Goal: Task Accomplishment & Management: Manage account settings

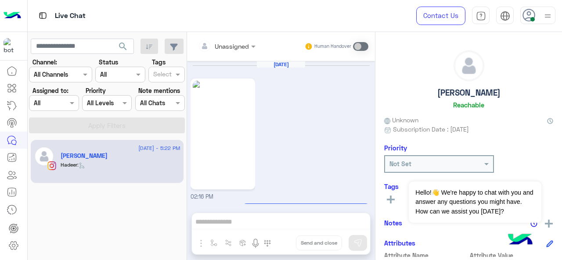
scroll to position [1618, 0]
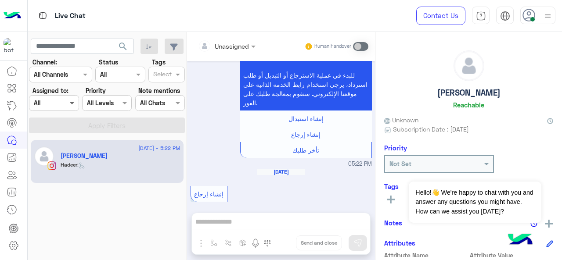
click at [75, 107] on div "Assigned on All" at bounding box center [54, 103] width 50 height 16
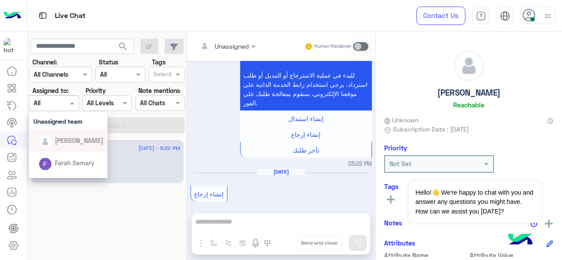
scroll to position [38, 0]
click at [75, 75] on div at bounding box center [60, 74] width 62 height 10
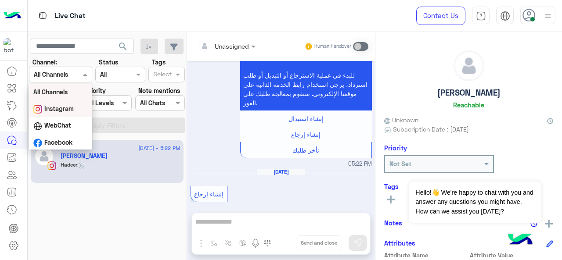
scroll to position [1, 0]
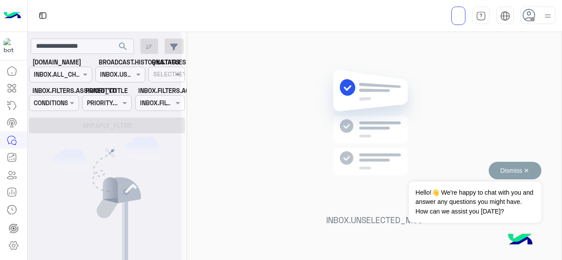
click at [524, 170] on button "Dismiss ✕" at bounding box center [514, 171] width 53 height 18
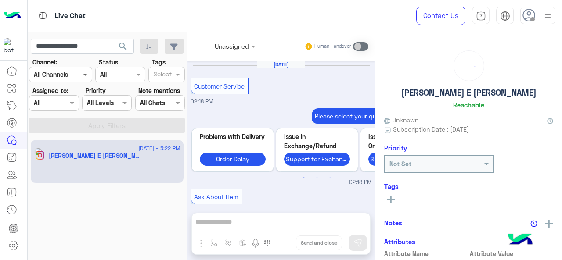
scroll to position [713, 0]
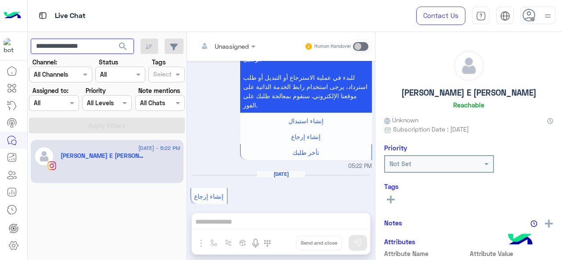
click at [112, 46] on input "**********" at bounding box center [82, 47] width 103 height 16
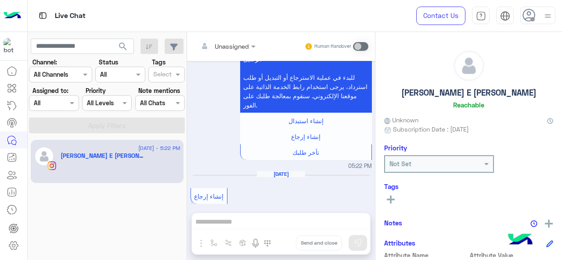
click at [125, 46] on span "search" at bounding box center [123, 46] width 11 height 11
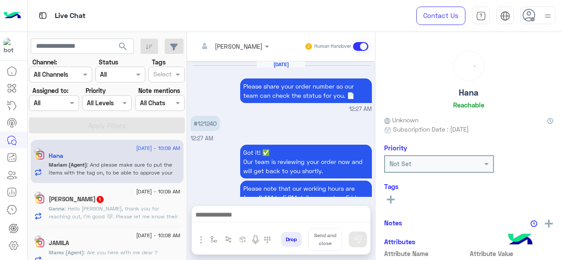
scroll to position [285, 0]
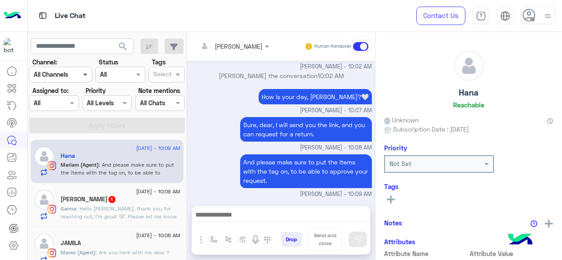
click at [83, 77] on span at bounding box center [86, 74] width 11 height 9
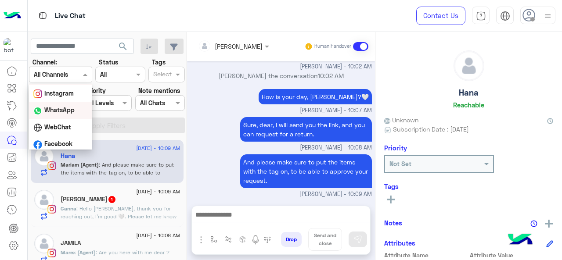
scroll to position [15, 0]
click at [63, 113] on b "WhatsApp" at bounding box center [59, 110] width 30 height 7
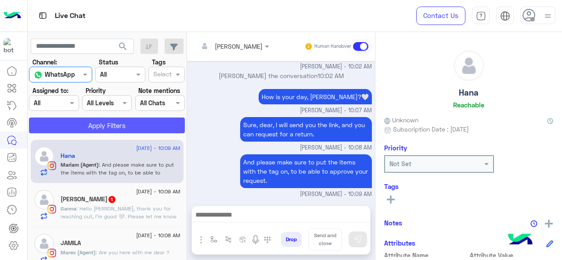
click at [83, 121] on button "Apply Filters" at bounding box center [107, 126] width 156 height 16
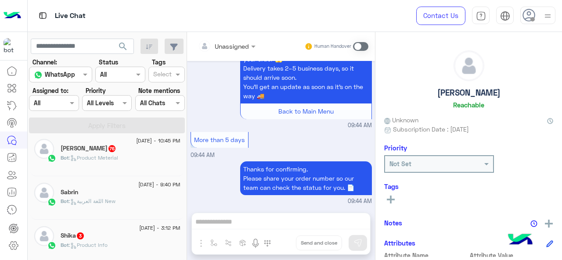
scroll to position [97, 0]
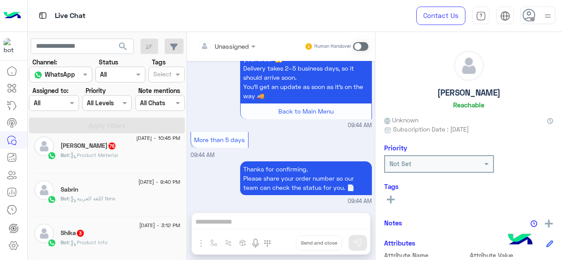
click at [115, 205] on div "Bot : اللغة العربية New" at bounding box center [121, 202] width 120 height 15
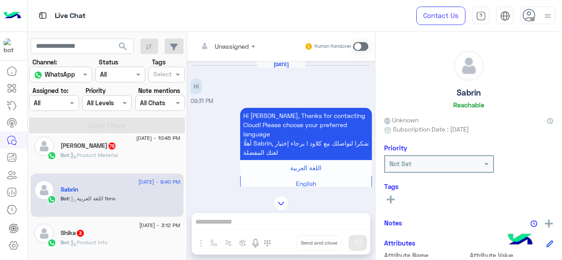
click at [119, 242] on div "Bot : Product Info" at bounding box center [121, 246] width 120 height 15
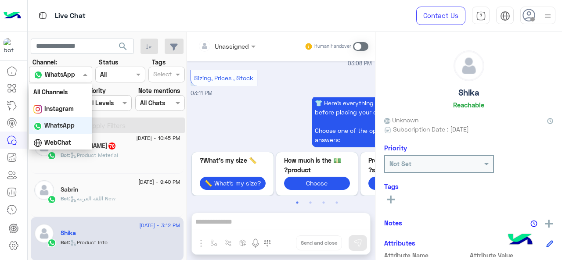
click at [75, 74] on div at bounding box center [60, 74] width 62 height 10
click at [74, 92] on div "All Channels" at bounding box center [60, 92] width 63 height 16
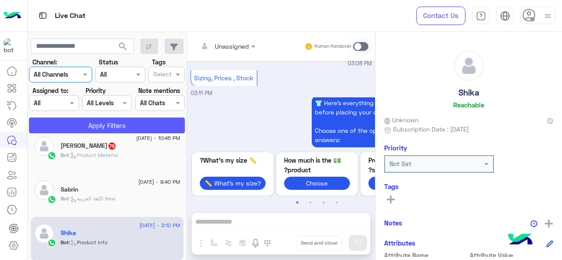
click at [78, 132] on app-inbox-users-filters "search Channel: Channel All Channels Status Channel All Tags Select Assigned to…" at bounding box center [107, 84] width 159 height 105
click at [79, 131] on button "Apply Filters" at bounding box center [107, 126] width 156 height 16
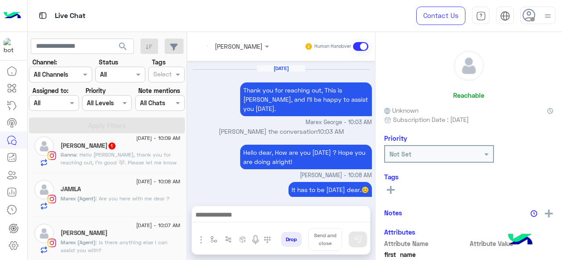
click at [66, 105] on div at bounding box center [53, 103] width 49 height 10
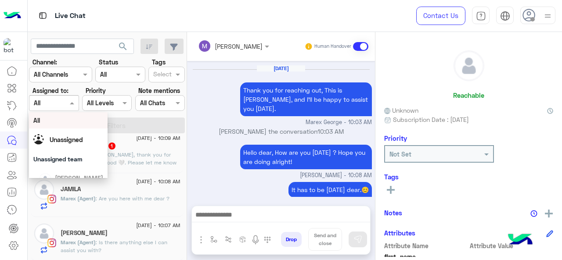
click at [61, 87] on label "Assigned to:" at bounding box center [50, 90] width 36 height 9
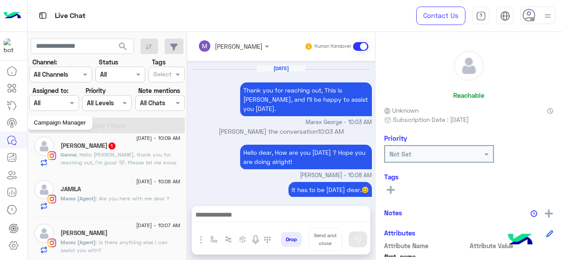
click at [12, 124] on circle at bounding box center [12, 123] width 2 height 2
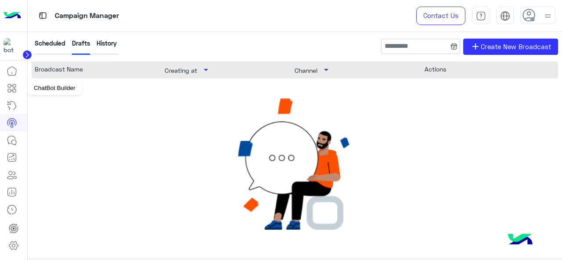
click at [14, 88] on icon at bounding box center [13, 88] width 4 height 5
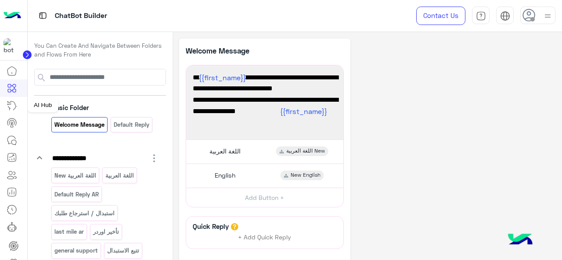
click at [12, 101] on icon at bounding box center [12, 105] width 8 height 9
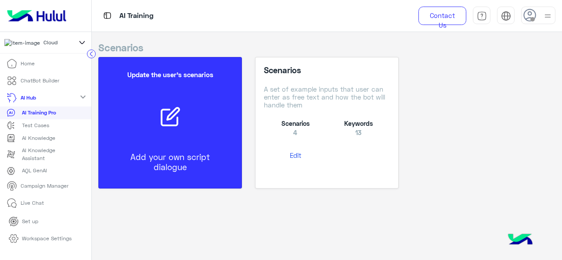
click at [12, 117] on icon at bounding box center [11, 112] width 9 height 9
click at [45, 190] on p "Campaign Manager" at bounding box center [45, 186] width 48 height 8
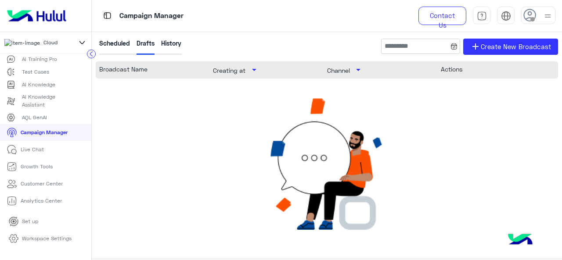
scroll to position [67, 0]
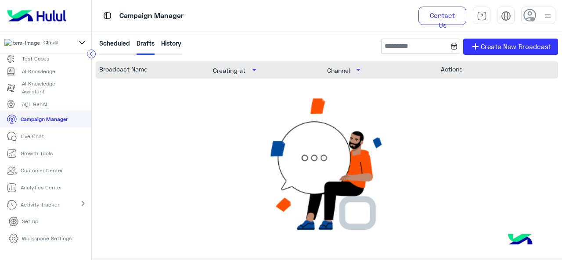
click at [46, 192] on p "Analytics Center" at bounding box center [41, 188] width 41 height 8
click at [43, 175] on p "Customer Center" at bounding box center [42, 171] width 42 height 8
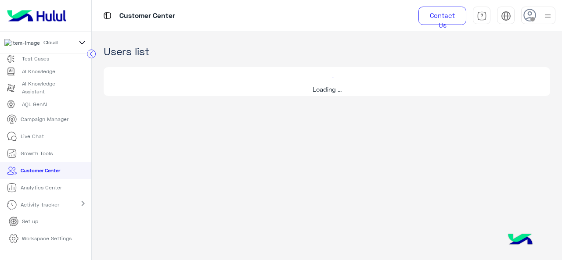
click at [38, 158] on p "Growth Tools" at bounding box center [37, 154] width 32 height 8
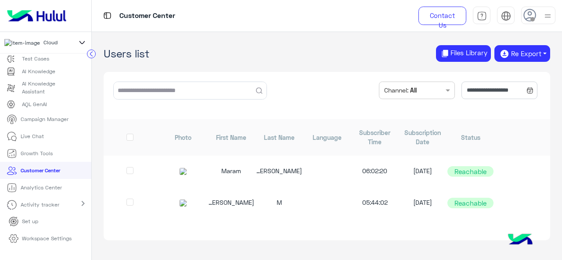
click at [38, 158] on p "Growth Tools" at bounding box center [37, 154] width 32 height 8
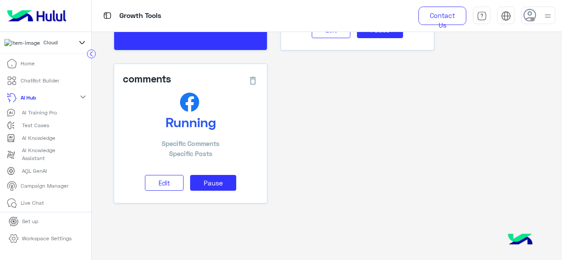
click at [82, 100] on mat-icon "expand_more" at bounding box center [83, 97] width 11 height 11
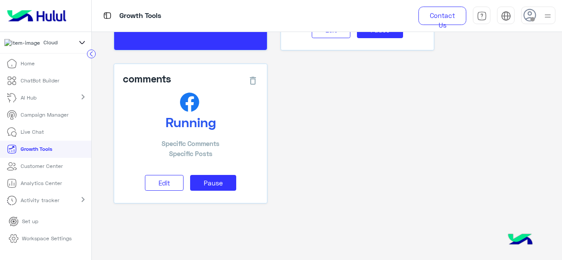
click at [54, 117] on p "Campaign Manager" at bounding box center [45, 115] width 48 height 8
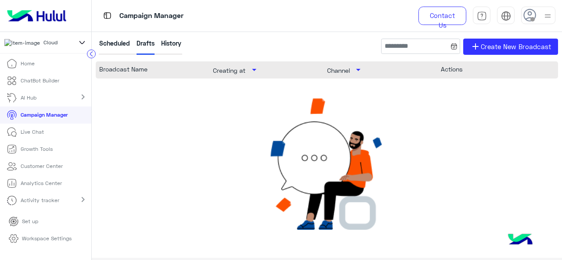
click at [45, 100] on link "AI Hub" at bounding box center [23, 98] width 46 height 17
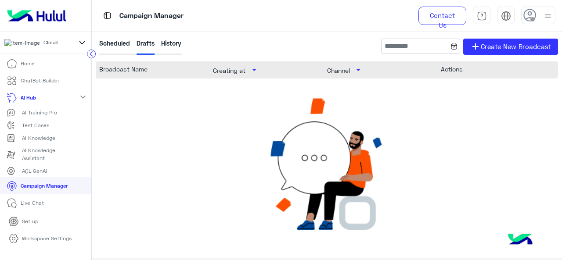
click at [45, 84] on p "ChatBot Builder" at bounding box center [40, 81] width 39 height 8
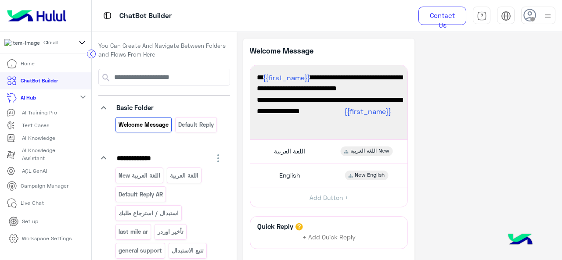
click at [39, 70] on link "Home" at bounding box center [20, 63] width 41 height 17
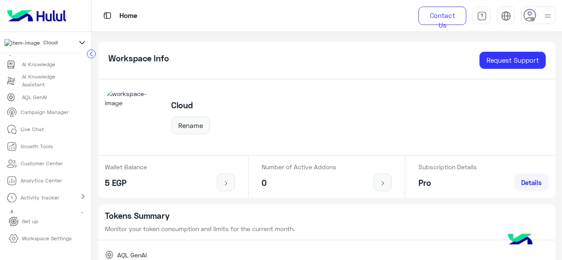
scroll to position [86, 0]
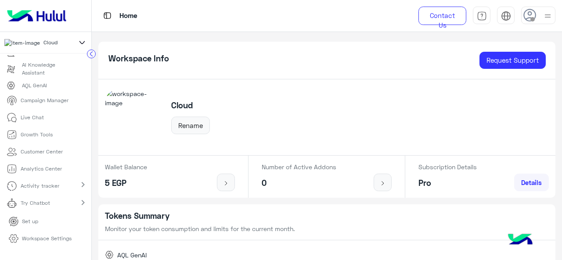
click at [57, 207] on link "Try Chatbot" at bounding box center [30, 202] width 60 height 17
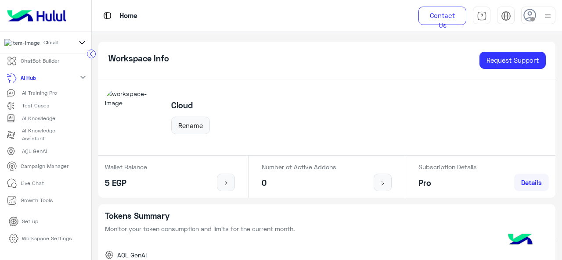
scroll to position [0, 0]
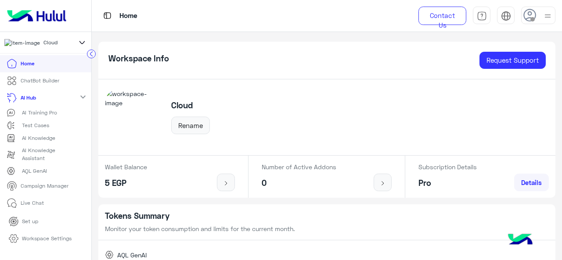
click at [41, 187] on p "Campaign Manager" at bounding box center [45, 186] width 48 height 8
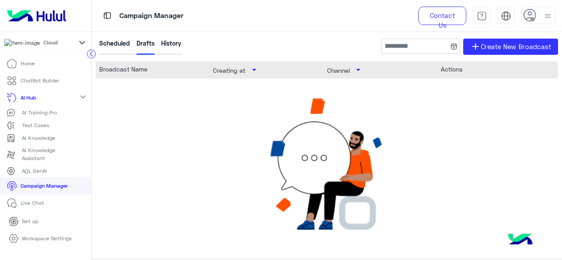
click at [79, 100] on mat-icon "expand_more" at bounding box center [83, 97] width 11 height 11
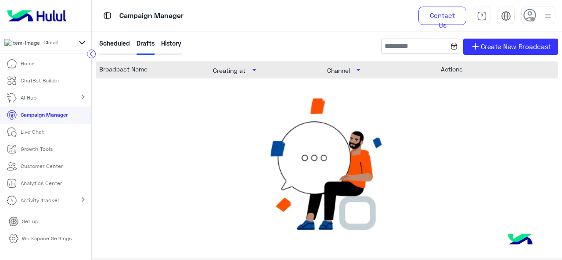
click at [50, 72] on li "Home" at bounding box center [45, 63] width 91 height 17
click at [35, 64] on link "Home" at bounding box center [20, 63] width 41 height 17
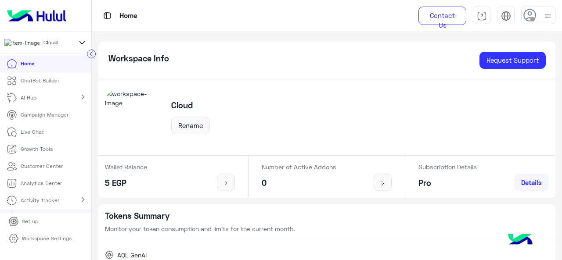
click at [25, 85] on p "ChatBot Builder" at bounding box center [40, 81] width 39 height 8
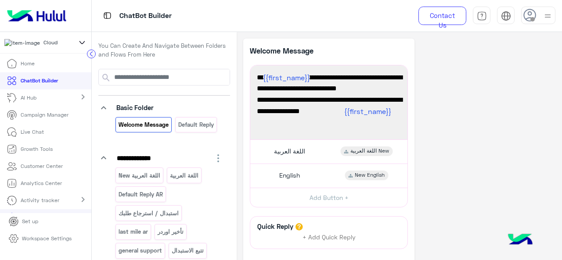
click at [31, 98] on p "AI Hub" at bounding box center [29, 98] width 16 height 8
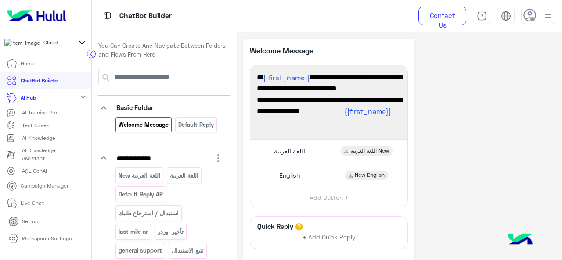
click at [46, 186] on p "Campaign Manager" at bounding box center [45, 186] width 48 height 8
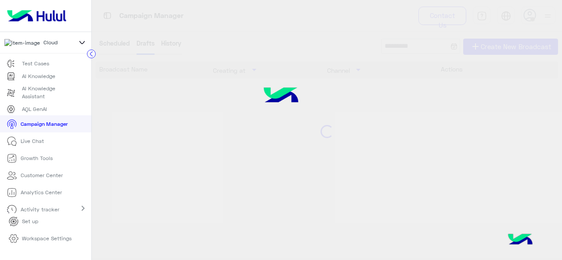
scroll to position [67, 0]
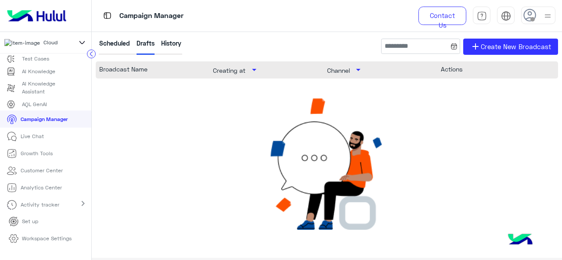
click at [41, 137] on p "Live Chat" at bounding box center [32, 136] width 23 height 8
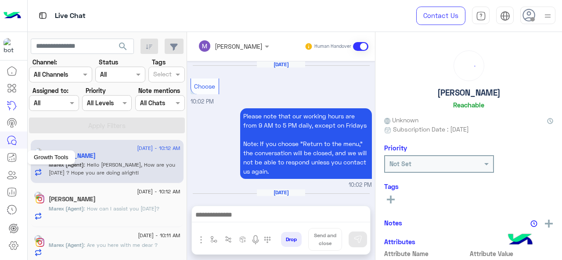
scroll to position [267, 0]
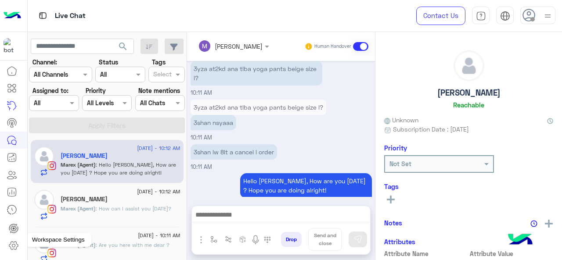
click at [11, 244] on icon at bounding box center [13, 246] width 9 height 8
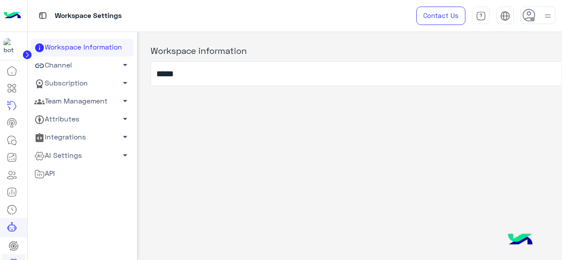
click at [84, 95] on link "Team Management arrow_drop_down" at bounding box center [82, 102] width 103 height 18
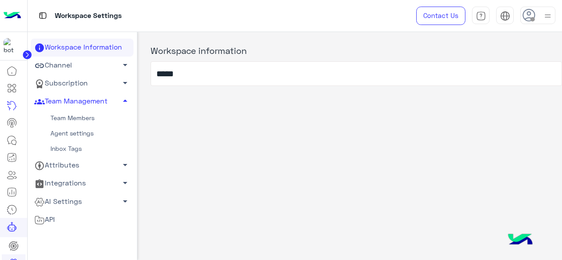
click at [85, 117] on link "Team Members" at bounding box center [82, 118] width 103 height 15
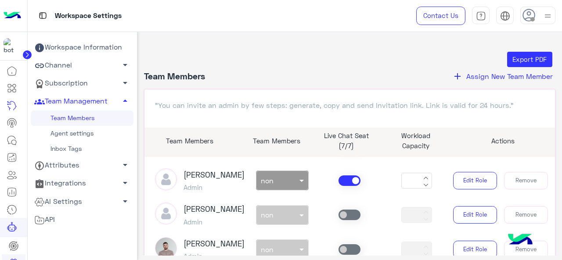
scroll to position [241, 0]
click at [299, 184] on span at bounding box center [302, 179] width 11 height 9
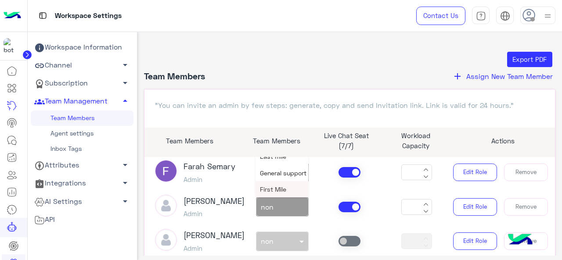
scroll to position [212, 0]
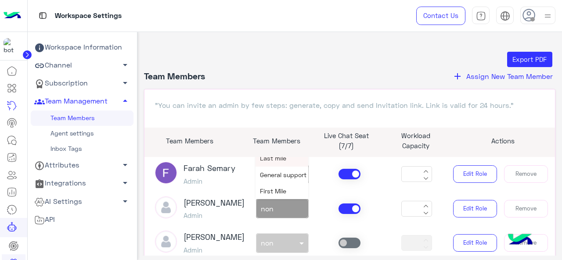
click at [284, 162] on span "Last mile" at bounding box center [273, 157] width 26 height 7
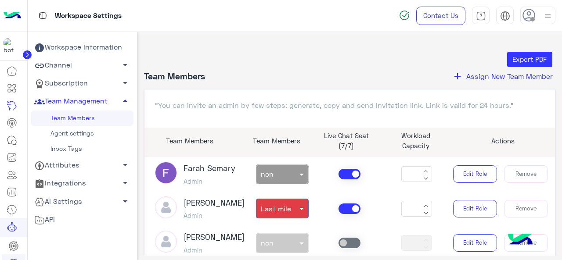
type input "*"
type input "**"
type input "*"
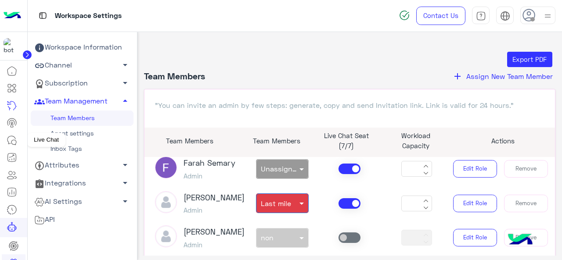
click at [11, 138] on icon at bounding box center [12, 140] width 11 height 11
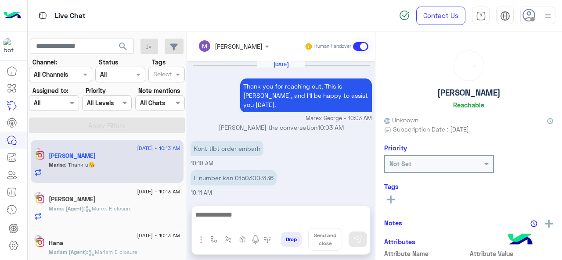
scroll to position [205, 0]
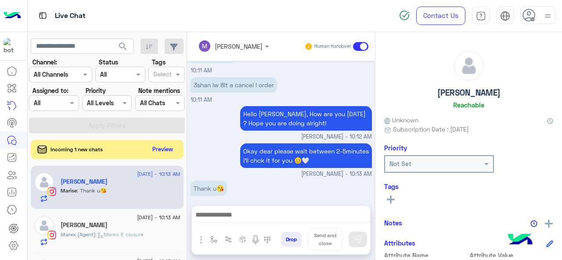
click at [57, 108] on div "Assigned on All" at bounding box center [54, 103] width 50 height 16
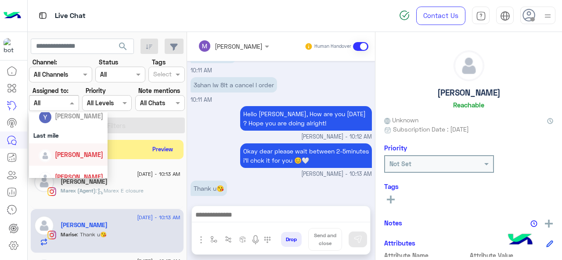
scroll to position [123, 0]
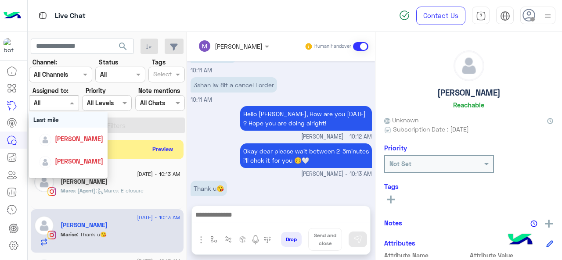
click at [61, 120] on div "Last mile" at bounding box center [68, 119] width 79 height 16
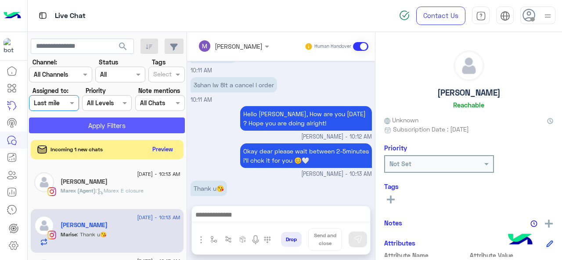
click at [63, 125] on button "Apply Filters" at bounding box center [107, 126] width 156 height 16
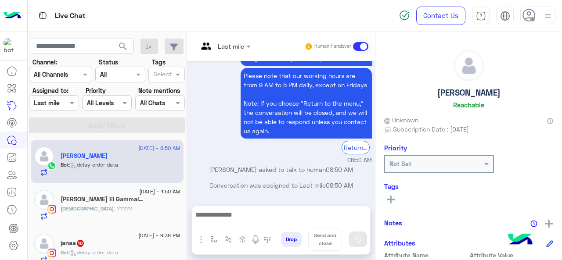
click at [547, 17] on img at bounding box center [547, 16] width 11 height 11
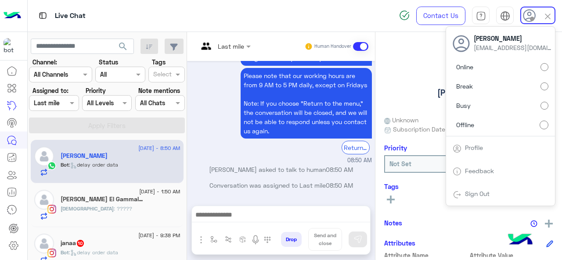
click at [481, 67] on label "Online" at bounding box center [500, 67] width 96 height 16
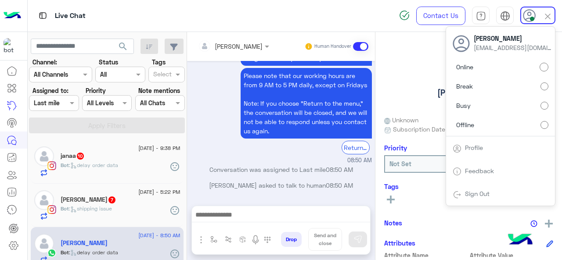
click at [69, 111] on div "Assigned on Last mile" at bounding box center [54, 103] width 50 height 16
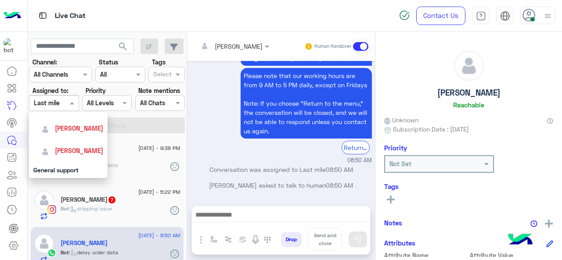
scroll to position [134, 0]
click at [67, 151] on span "[PERSON_NAME]" at bounding box center [79, 150] width 48 height 7
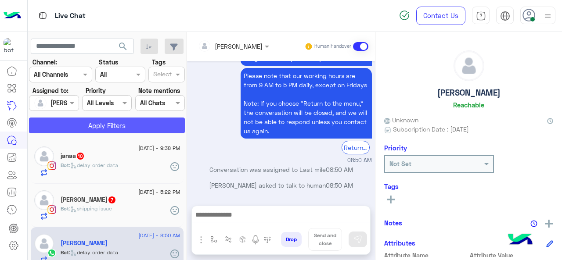
click at [64, 126] on button "Apply Filters" at bounding box center [107, 126] width 156 height 16
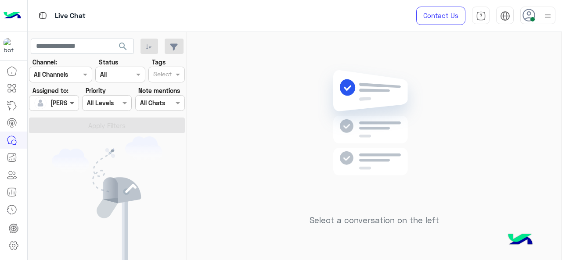
click at [69, 104] on span at bounding box center [73, 102] width 11 height 9
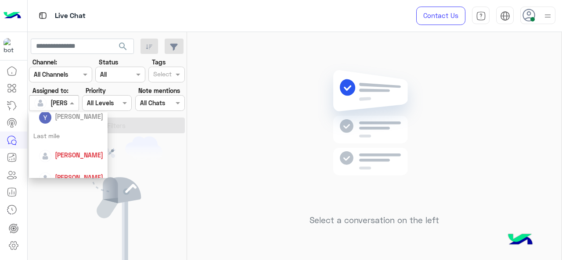
scroll to position [108, 0]
click at [60, 137] on div "Last mile" at bounding box center [68, 135] width 79 height 16
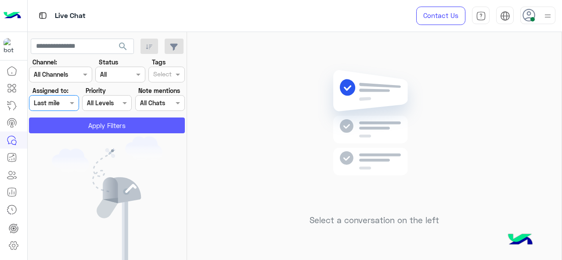
click at [79, 129] on button "Apply Filters" at bounding box center [107, 126] width 156 height 16
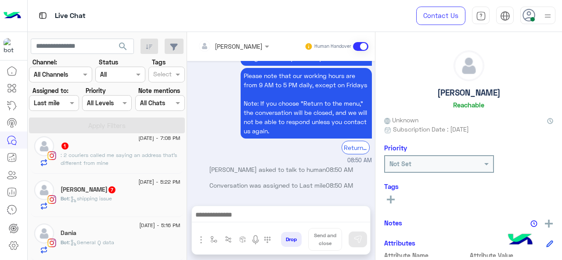
scroll to position [141, 0]
click at [115, 248] on div "Bot : General Q data" at bounding box center [121, 246] width 120 height 15
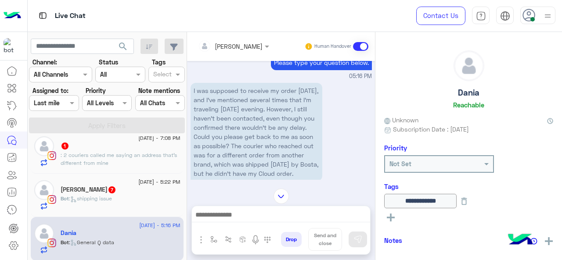
scroll to position [301, 0]
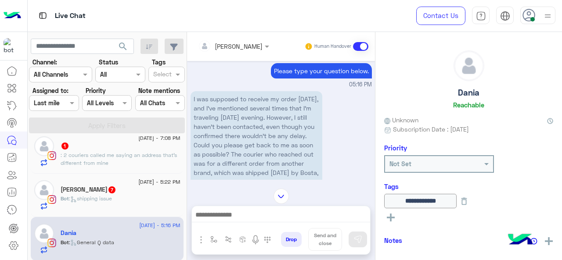
click at [112, 197] on span "Bot : shipping issue" at bounding box center [86, 198] width 51 height 7
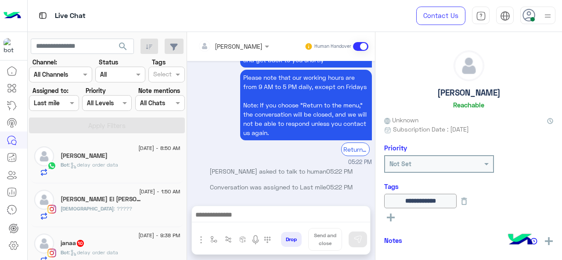
click at [118, 201] on h5 "Judi Ahmed El Gammal 20" at bounding box center [103, 199] width 84 height 7
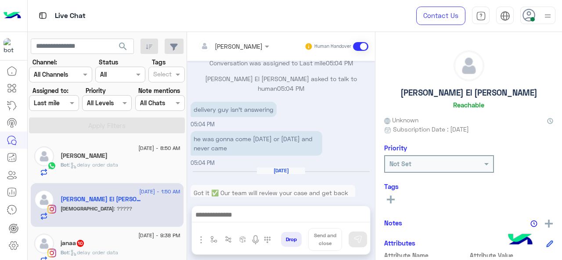
scroll to position [265, 0]
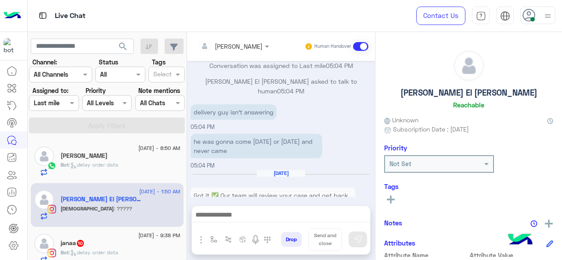
click at [142, 138] on div "26 August - 8:50 AM Yasmine M Bot : delay order data 26 August - 1:50 AM Judi A…" at bounding box center [107, 199] width 159 height 127
click at [104, 164] on span ": delay order data" at bounding box center [93, 164] width 49 height 7
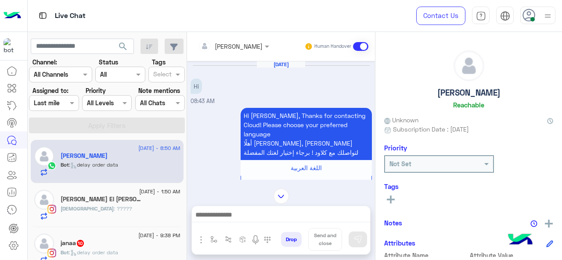
scroll to position [97, 0]
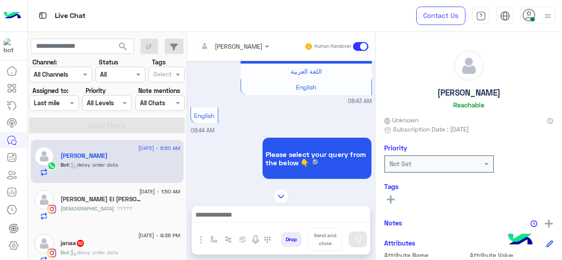
click at [259, 47] on div at bounding box center [233, 46] width 80 height 10
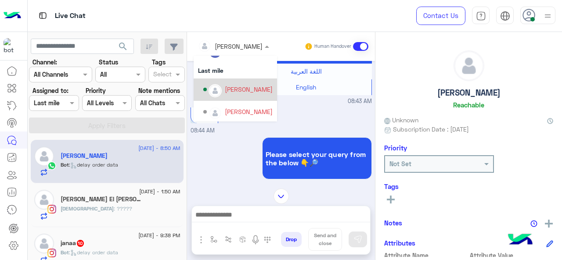
scroll to position [0, 0]
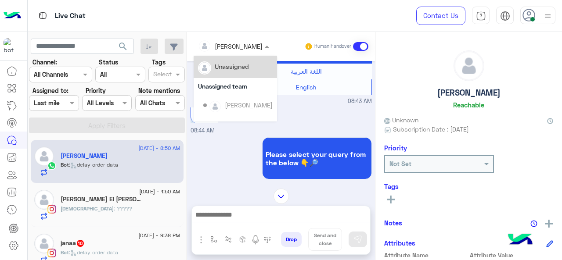
click at [233, 66] on div "Unassigned" at bounding box center [232, 66] width 34 height 9
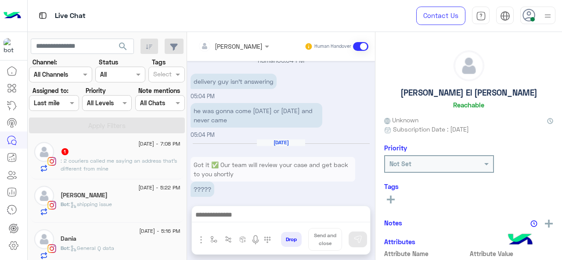
scroll to position [97, 0]
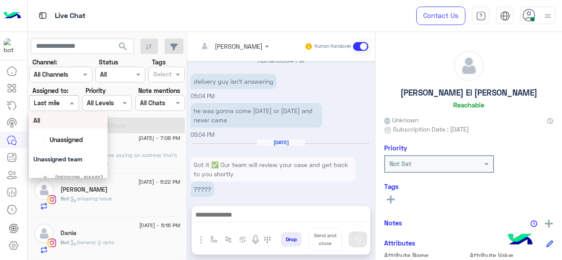
click at [72, 101] on span at bounding box center [73, 102] width 11 height 9
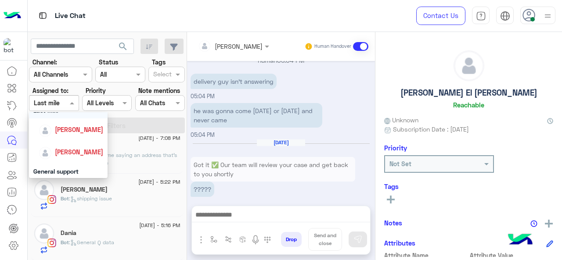
scroll to position [132, 0]
click at [74, 149] on span "[PERSON_NAME]" at bounding box center [79, 151] width 48 height 7
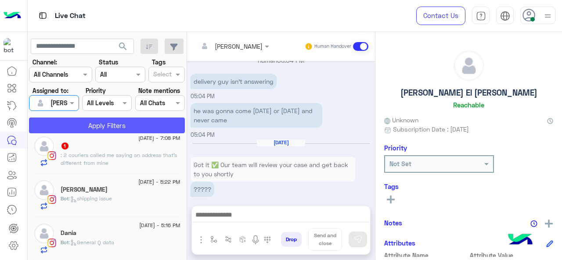
click at [84, 126] on button "Apply Filters" at bounding box center [107, 126] width 156 height 16
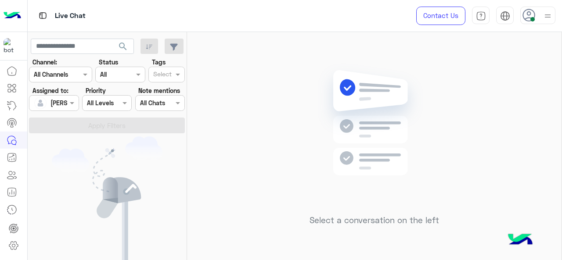
click at [72, 109] on div "Assigned on Maram Ahmed" at bounding box center [54, 103] width 50 height 16
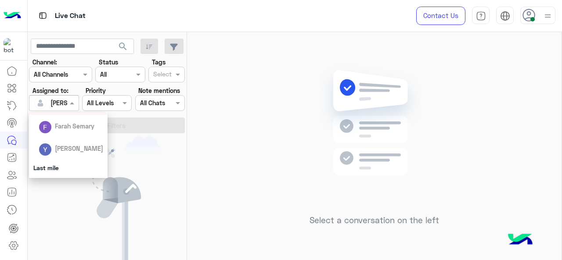
scroll to position [75, 0]
click at [545, 14] on img at bounding box center [547, 16] width 11 height 11
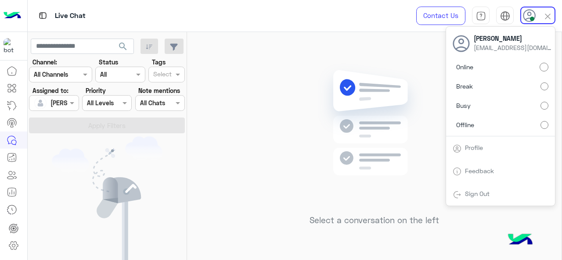
click at [324, 96] on img at bounding box center [374, 136] width 127 height 146
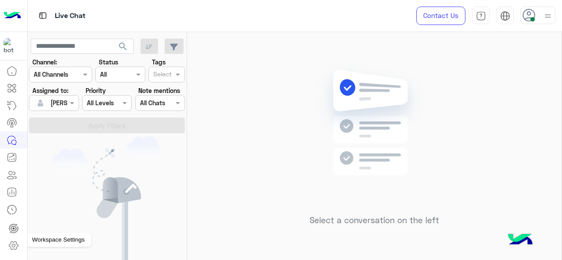
click at [16, 248] on icon at bounding box center [13, 246] width 9 height 8
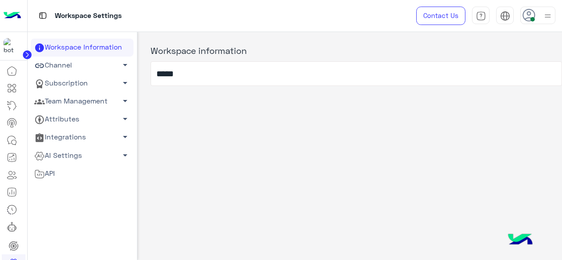
click at [546, 21] on div at bounding box center [547, 15] width 11 height 17
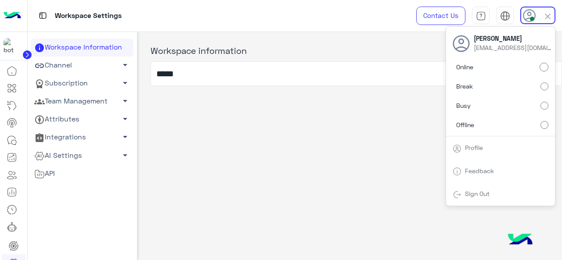
click at [333, 102] on div "Workspace information *****" at bounding box center [349, 144] width 425 height 224
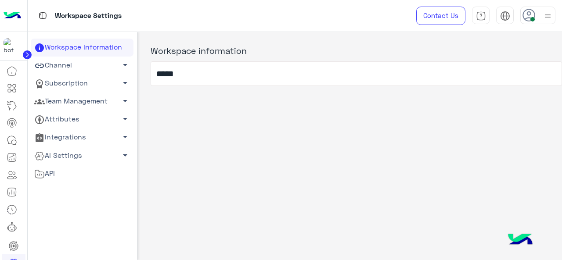
click at [541, 19] on div at bounding box center [537, 16] width 35 height 18
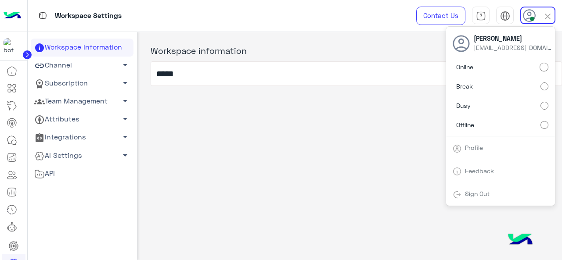
click at [491, 194] on span "Sign Out" at bounding box center [476, 193] width 31 height 7
click at [477, 196] on link "Sign Out" at bounding box center [477, 193] width 25 height 7
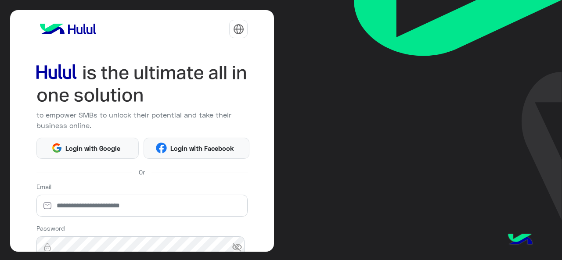
click at [279, 171] on div "to empower SMBs to unlock their potential and take their business online. Login…" at bounding box center [281, 130] width 562 height 260
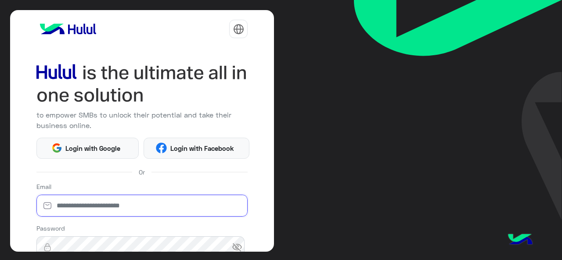
type input "**********"
click at [151, 201] on input "**********" at bounding box center [141, 206] width 211 height 22
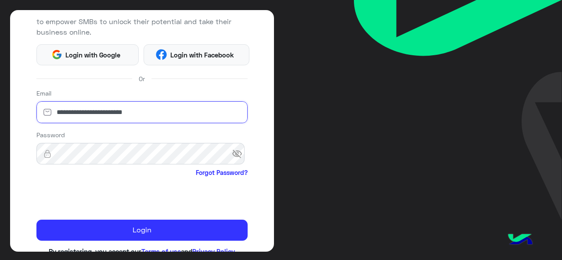
scroll to position [94, 0]
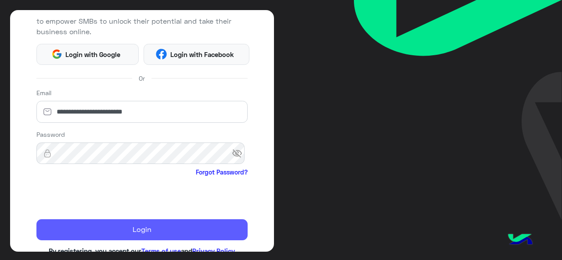
click at [88, 231] on button "Login" at bounding box center [141, 229] width 211 height 21
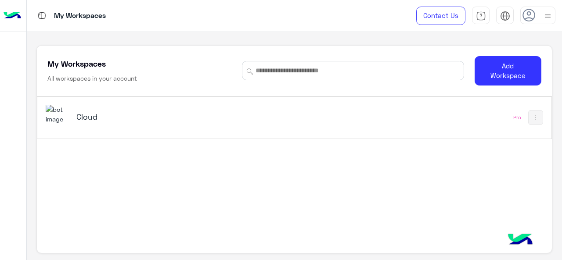
click at [546, 17] on img at bounding box center [547, 16] width 11 height 11
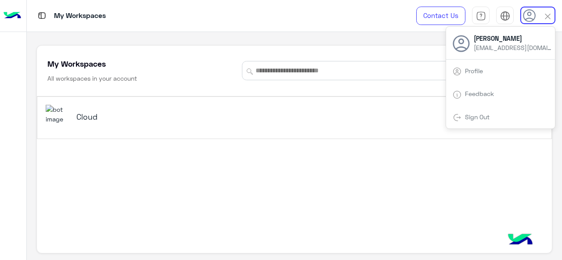
click at [464, 118] on span "Sign Out" at bounding box center [476, 116] width 31 height 7
click at [467, 115] on link "Sign Out" at bounding box center [477, 116] width 25 height 7
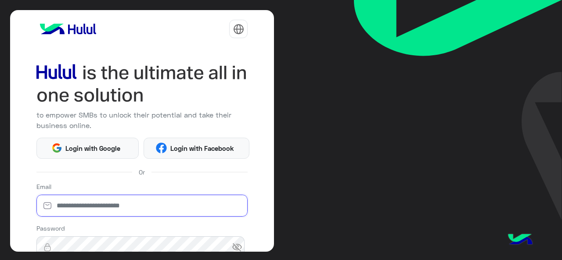
type input "**********"
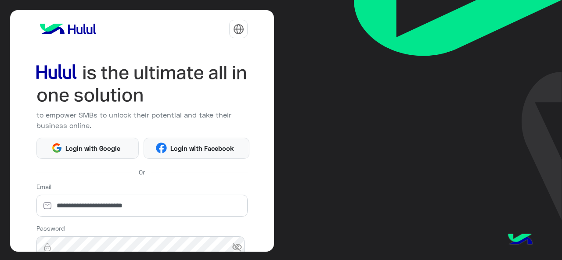
scroll to position [116, 0]
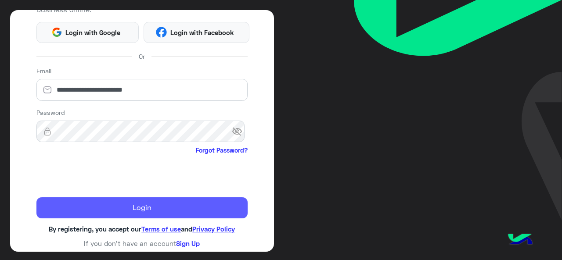
click at [93, 212] on button "Login" at bounding box center [141, 207] width 211 height 21
click at [104, 207] on button "Login" at bounding box center [141, 207] width 211 height 21
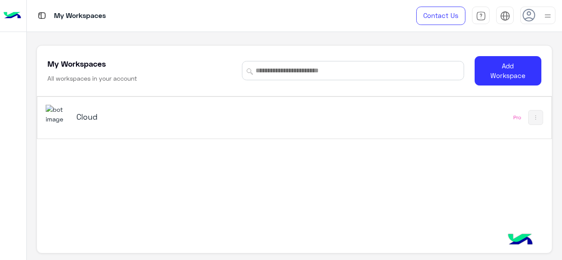
click at [544, 18] on img at bounding box center [547, 16] width 11 height 11
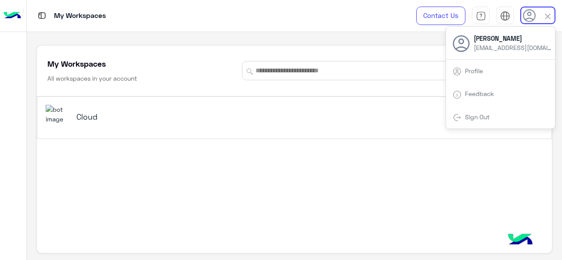
click at [100, 183] on div "Cloud Pro" at bounding box center [294, 182] width 514 height 170
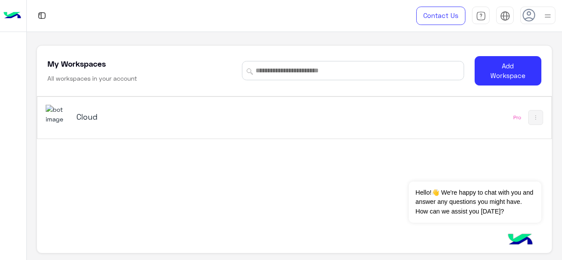
click at [87, 120] on h5 "Cloud" at bounding box center [165, 116] width 179 height 11
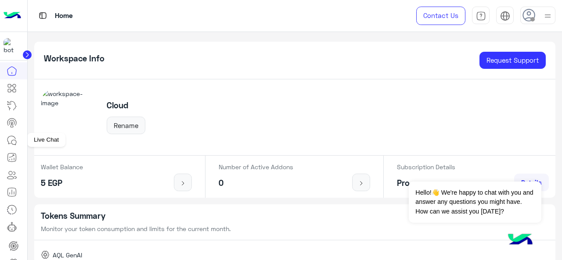
click at [17, 141] on icon at bounding box center [12, 140] width 11 height 11
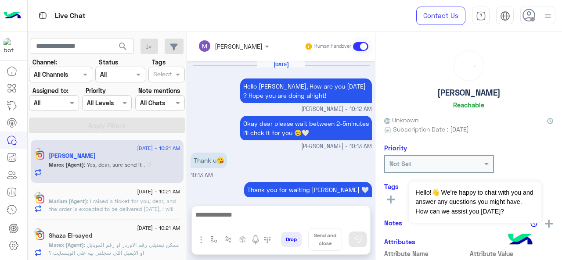
scroll to position [199, 0]
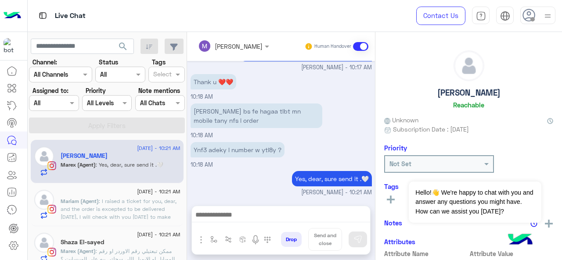
click at [541, 18] on div at bounding box center [537, 16] width 35 height 18
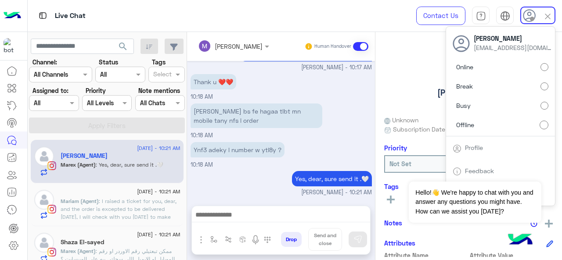
click at [323, 17] on div "Live Chat" at bounding box center [206, 16] width 356 height 32
click at [547, 14] on img at bounding box center [547, 16] width 10 height 10
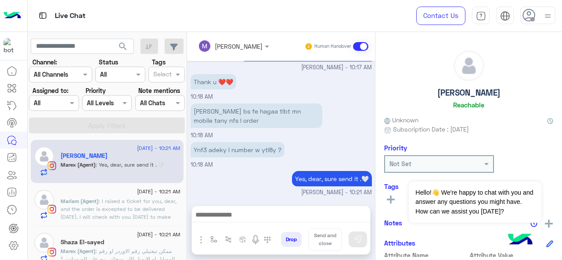
click at [554, 10] on div at bounding box center [537, 16] width 35 height 18
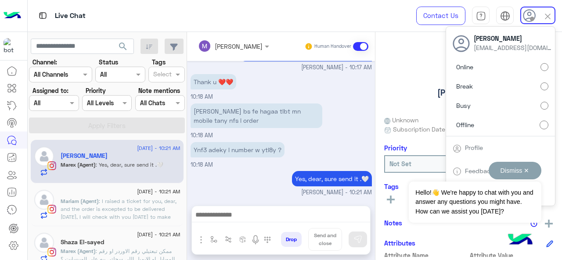
click at [526, 171] on button "Dismiss ✕" at bounding box center [514, 171] width 53 height 18
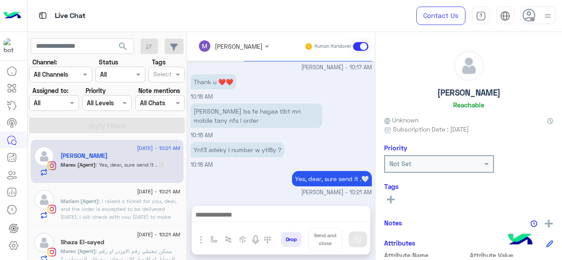
click at [543, 21] on img at bounding box center [547, 16] width 11 height 11
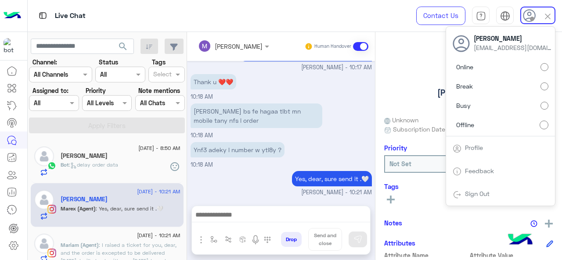
click at [495, 195] on div "Sign Out" at bounding box center [500, 194] width 109 height 23
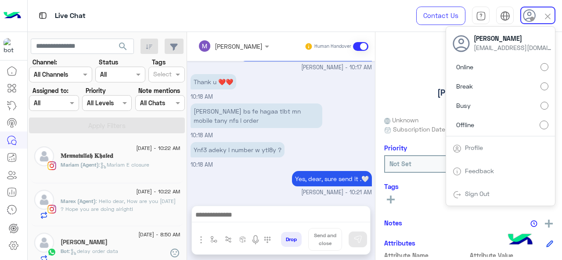
click at [495, 195] on div "Sign Out" at bounding box center [500, 194] width 109 height 23
click at [471, 193] on link "Sign Out" at bounding box center [477, 193] width 25 height 7
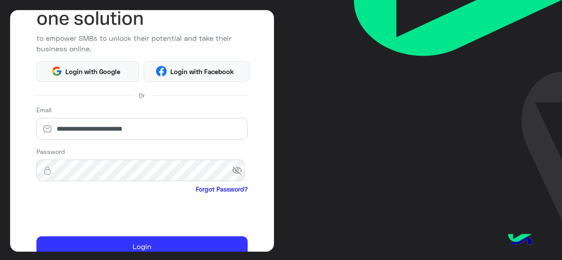
scroll to position [78, 0]
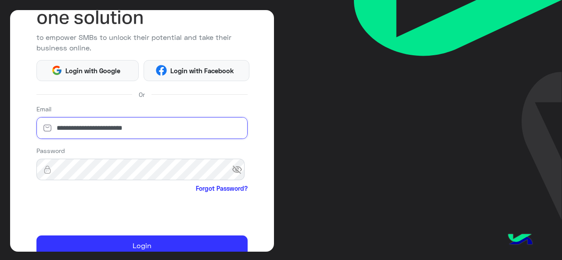
click at [165, 127] on input "**********" at bounding box center [141, 128] width 211 height 22
type input "**********"
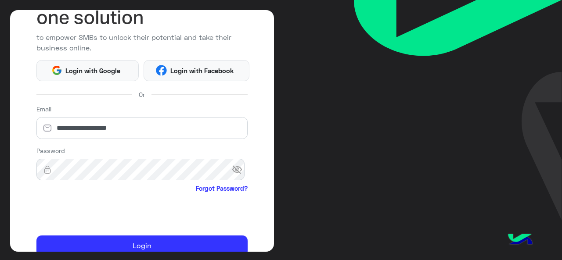
click at [232, 173] on span "visibility_off" at bounding box center [240, 170] width 16 height 16
click at [232, 173] on span "visibility" at bounding box center [240, 170] width 16 height 16
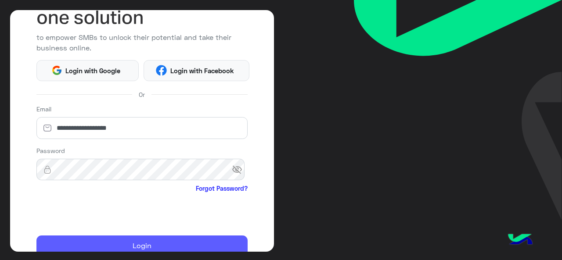
click at [130, 245] on button "Login" at bounding box center [141, 246] width 211 height 21
